Goal: Find specific page/section: Find specific page/section

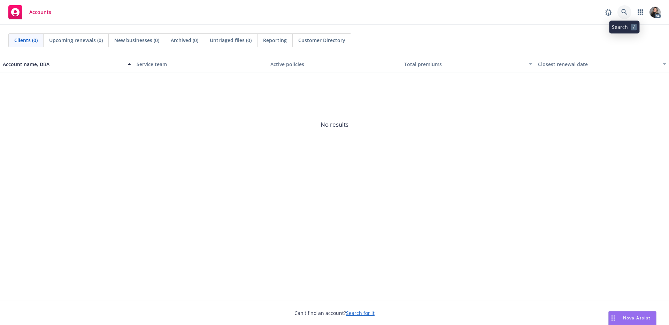
click at [622, 12] on icon at bounding box center [624, 12] width 6 height 6
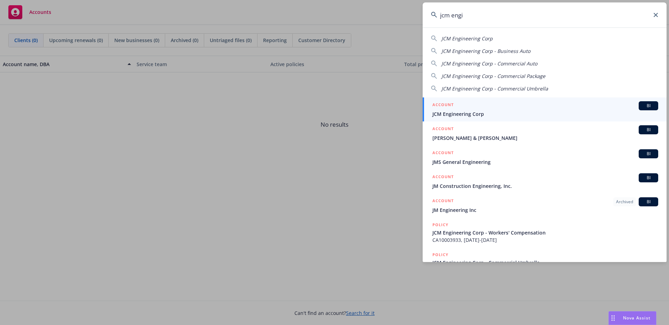
type input "jcm engi"
click at [523, 104] on div "ACCOUNT BI" at bounding box center [545, 105] width 226 height 9
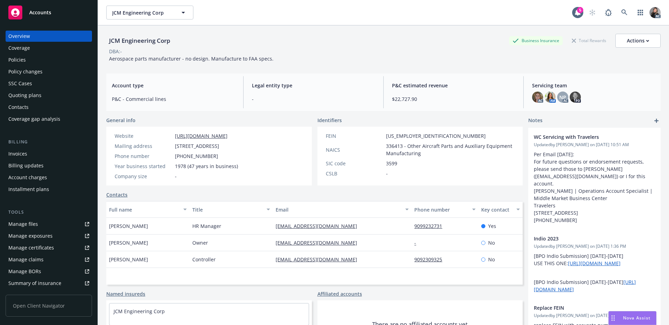
click at [40, 254] on div "Manage claims" at bounding box center [25, 259] width 35 height 11
